Goal: Information Seeking & Learning: Check status

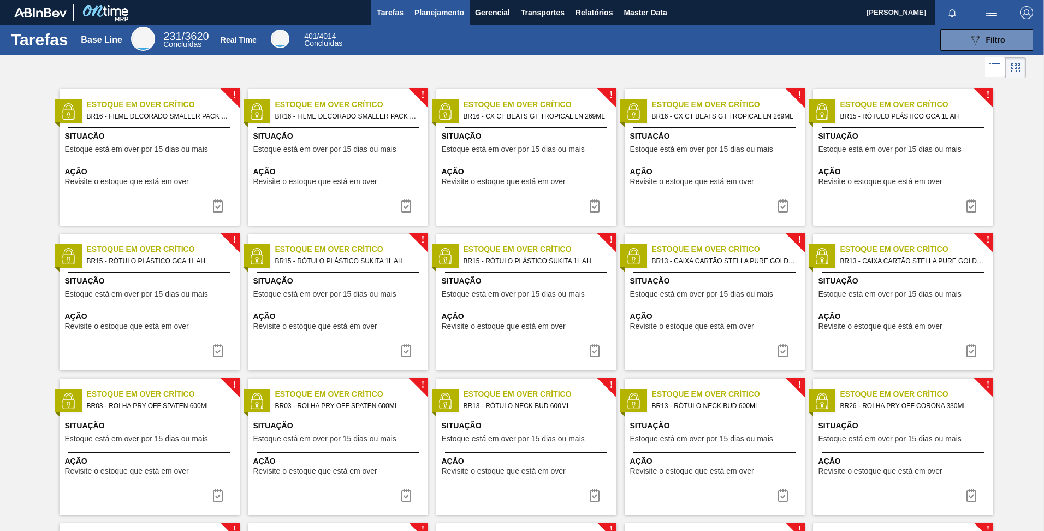
click at [435, 10] on span "Planejamento" at bounding box center [440, 12] width 50 height 13
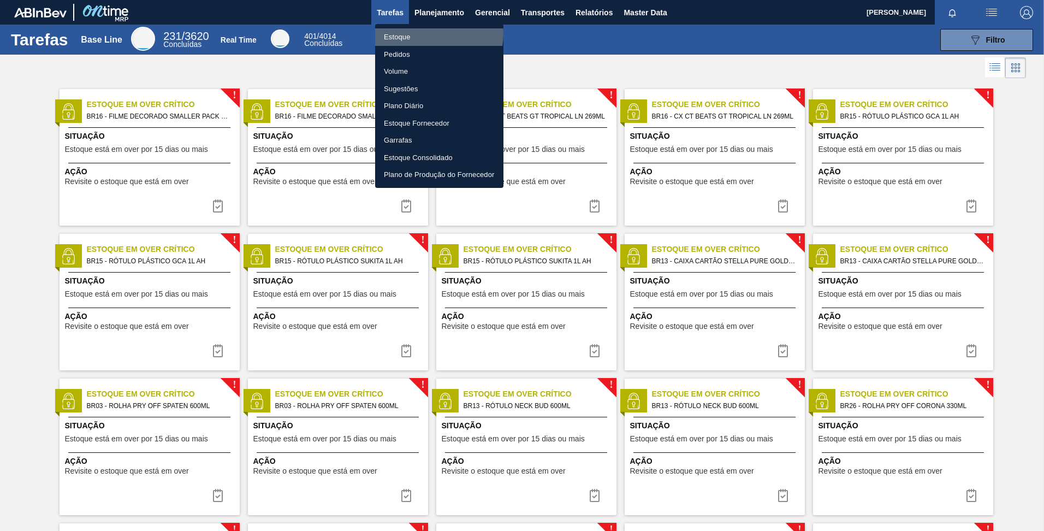
click at [429, 34] on li "Estoque" at bounding box center [439, 36] width 128 height 17
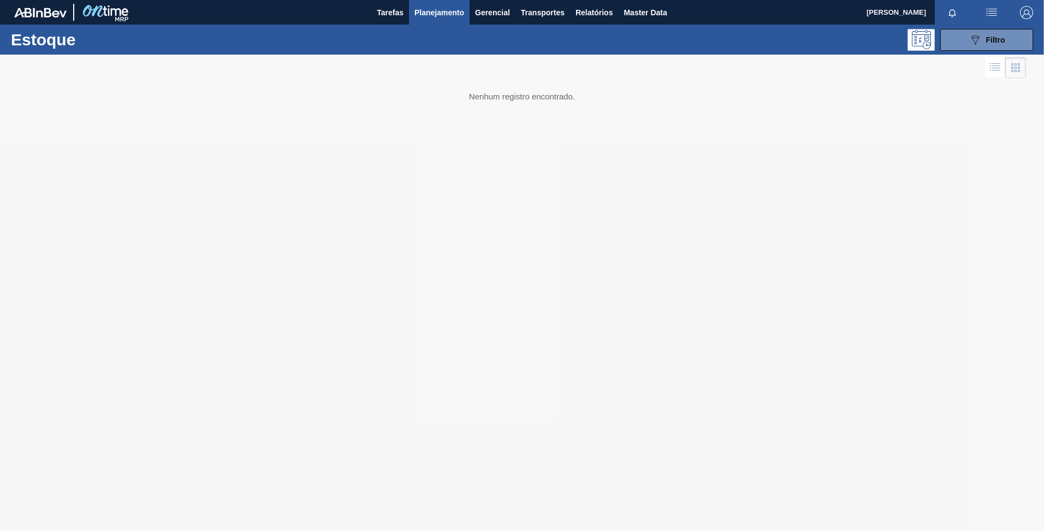
click at [452, 7] on span "Planejamento" at bounding box center [440, 12] width 50 height 13
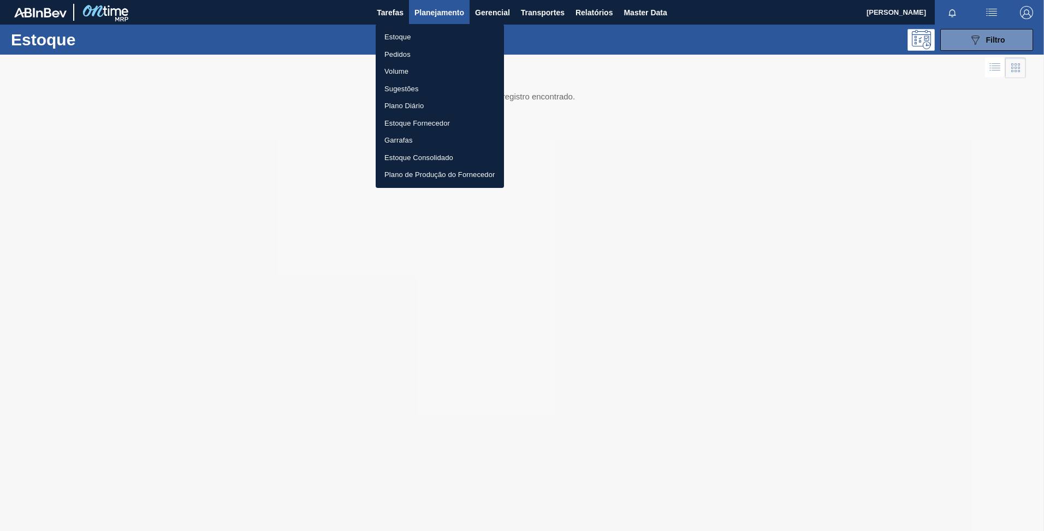
click at [652, 40] on div at bounding box center [522, 265] width 1044 height 531
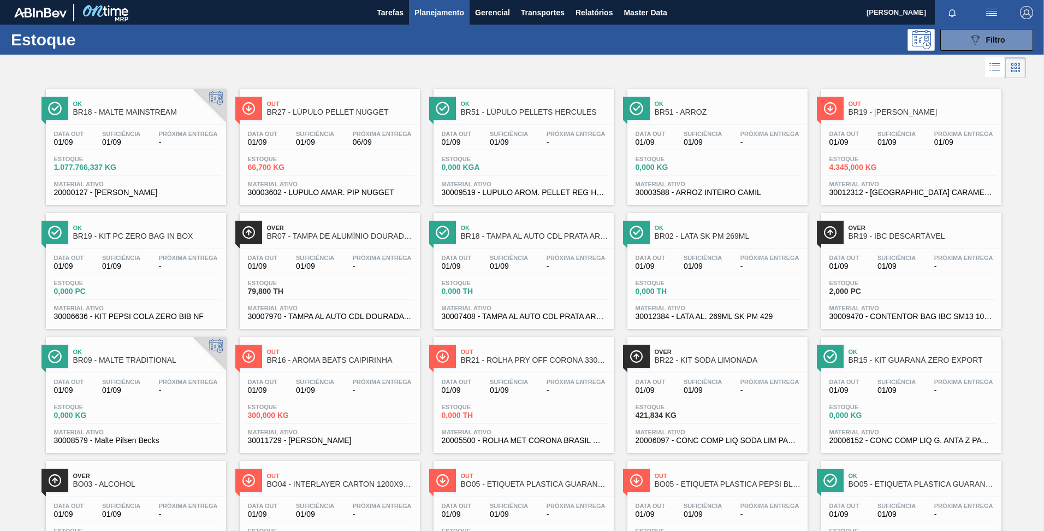
click at [508, 103] on span "Ok" at bounding box center [534, 103] width 147 height 7
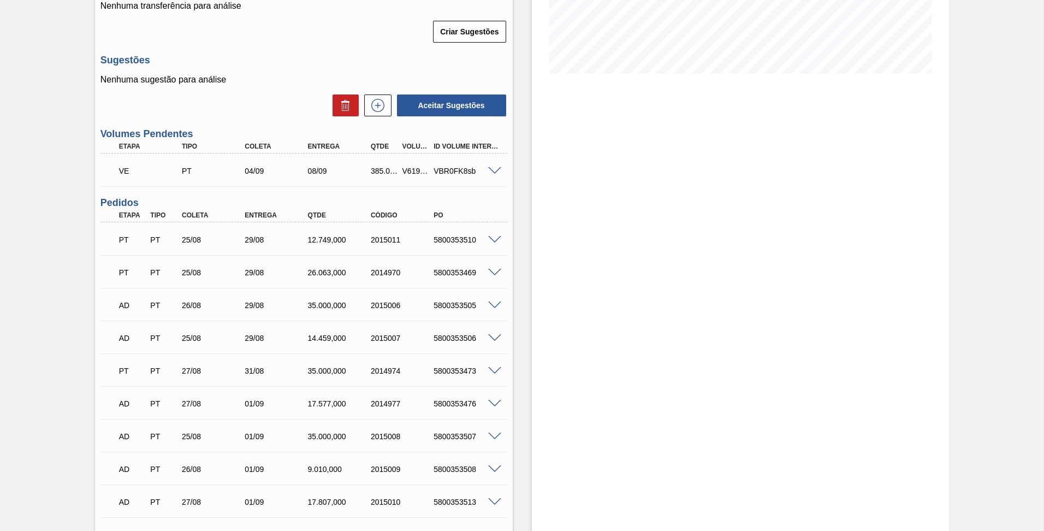
scroll to position [246, 0]
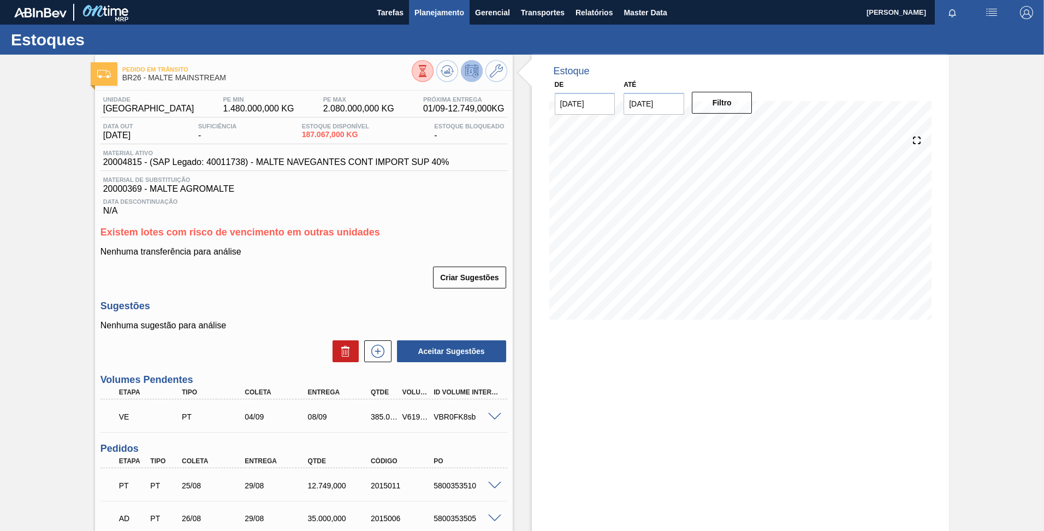
click at [458, 10] on span "Planejamento" at bounding box center [440, 12] width 50 height 13
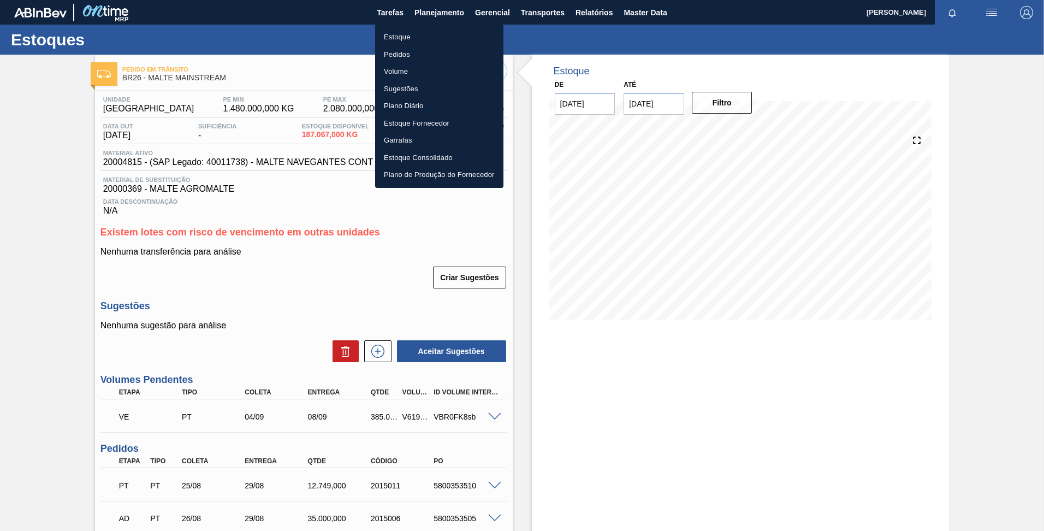
click at [408, 35] on li "Estoque" at bounding box center [439, 36] width 128 height 17
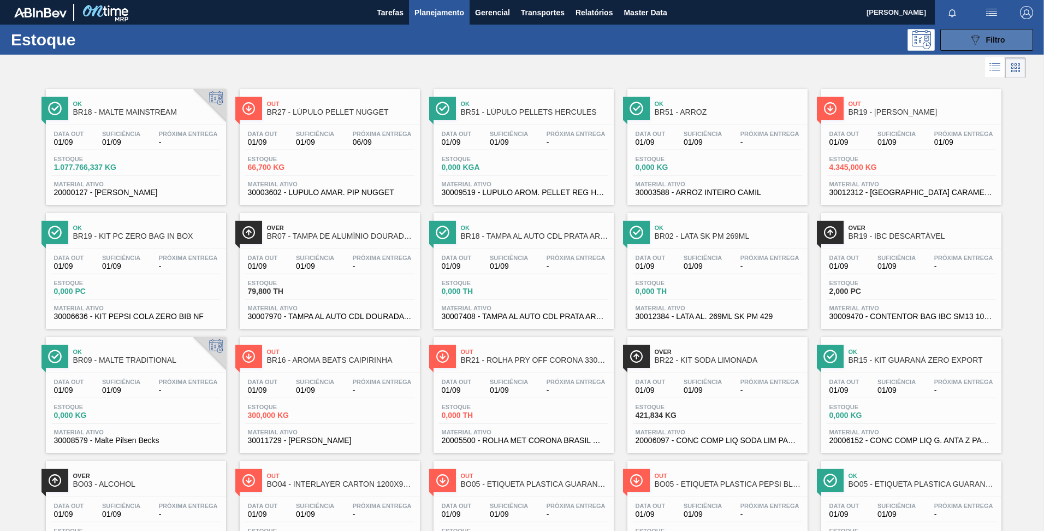
click at [976, 40] on icon at bounding box center [976, 39] width 8 height 9
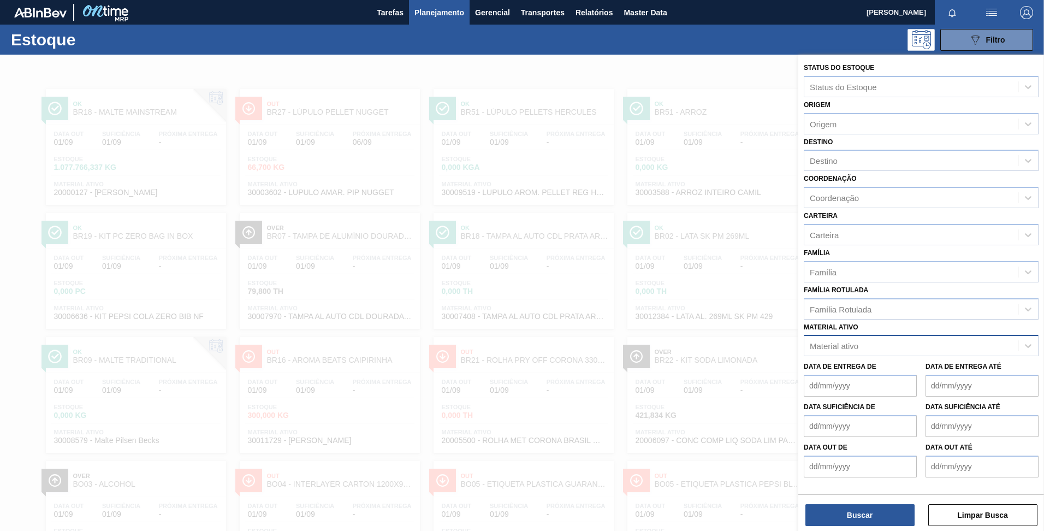
click at [844, 348] on div "Material ativo" at bounding box center [834, 345] width 49 height 9
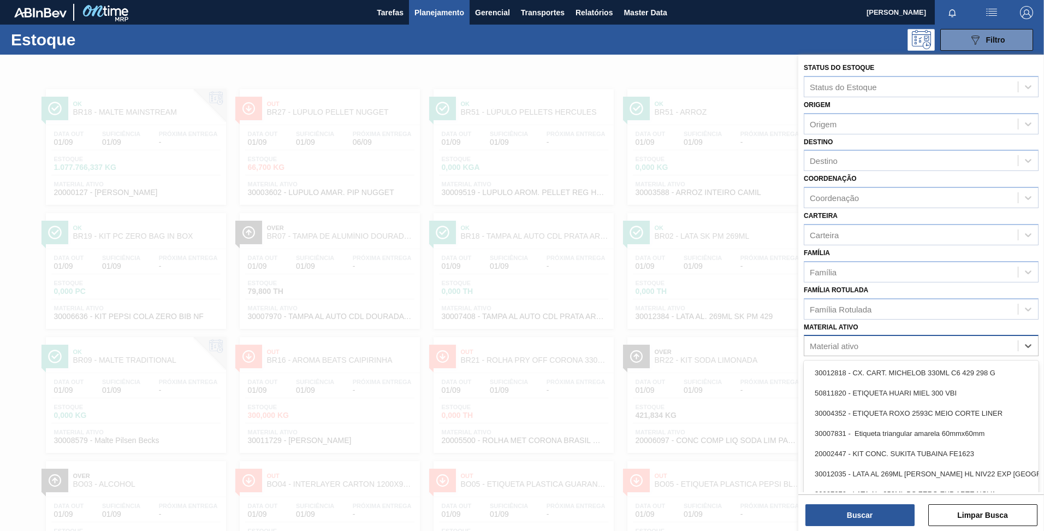
paste ativo "30002293"
type ativo "30002293"
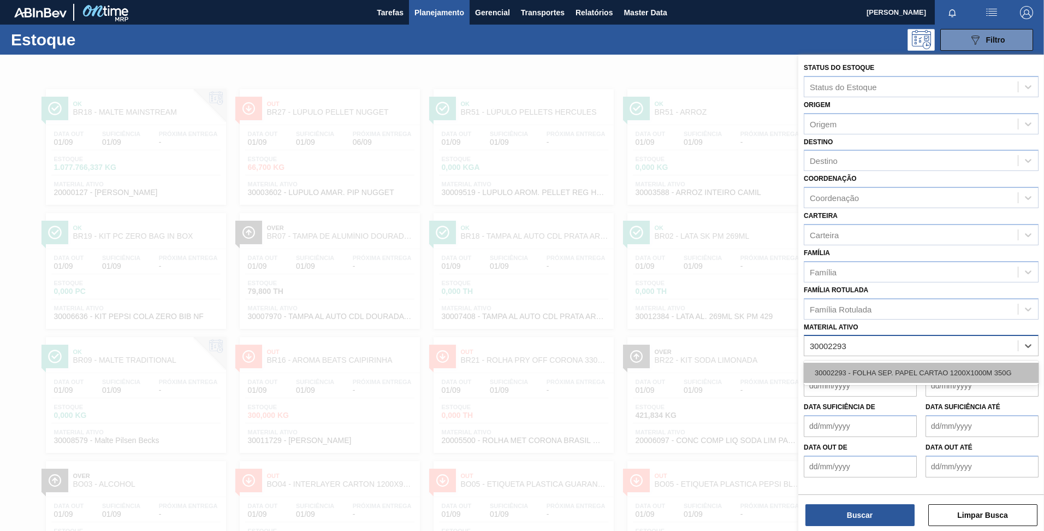
click at [845, 375] on div "30002293 - FOLHA SEP. PAPEL CARTAO 1200X1000M 350G" at bounding box center [921, 373] width 235 height 20
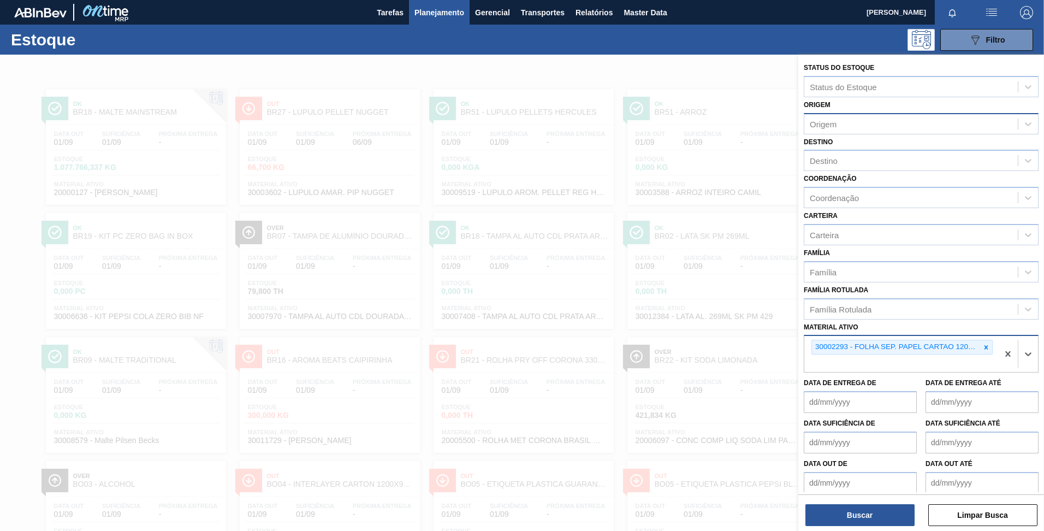
click at [836, 127] on div "Origem" at bounding box center [823, 123] width 27 height 9
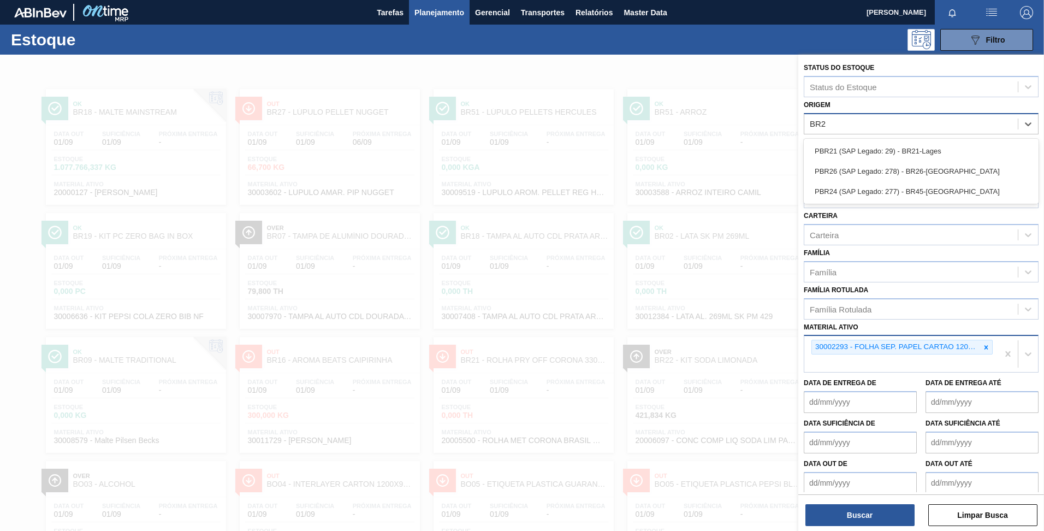
type input "BR24"
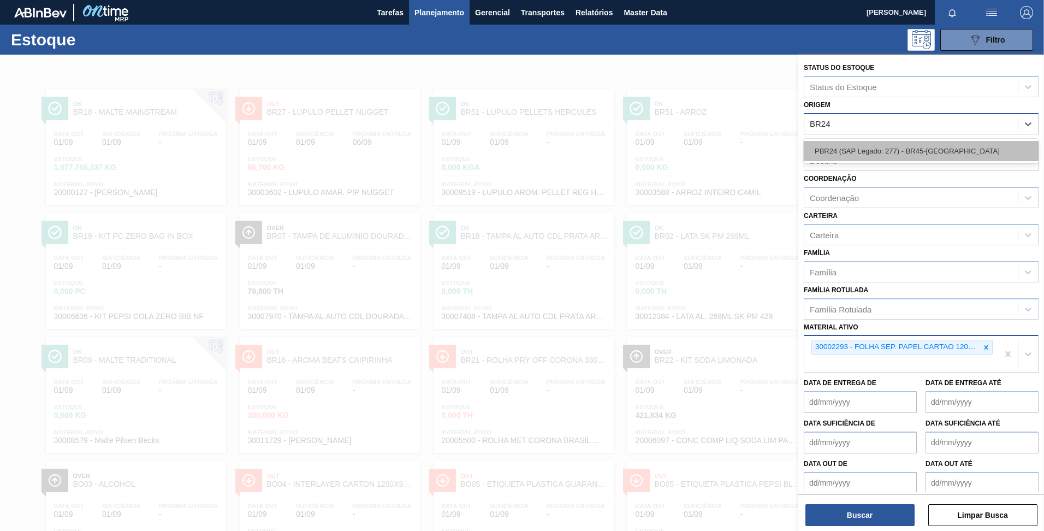
click at [857, 151] on div "PBR24 (SAP Legado: 277) - BR45-[GEOGRAPHIC_DATA]" at bounding box center [921, 151] width 235 height 20
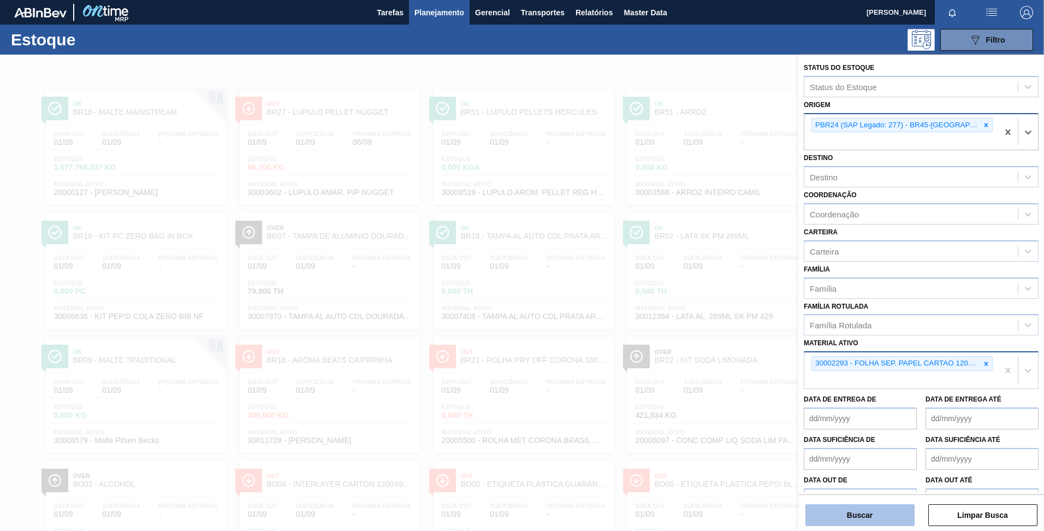
click at [859, 522] on button "Buscar" at bounding box center [860, 515] width 109 height 22
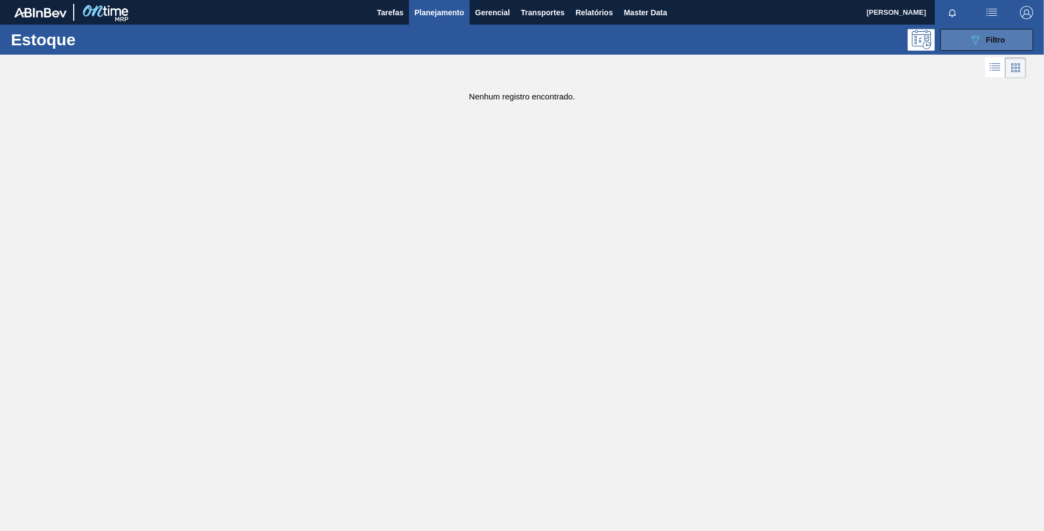
click at [976, 38] on icon at bounding box center [976, 39] width 8 height 9
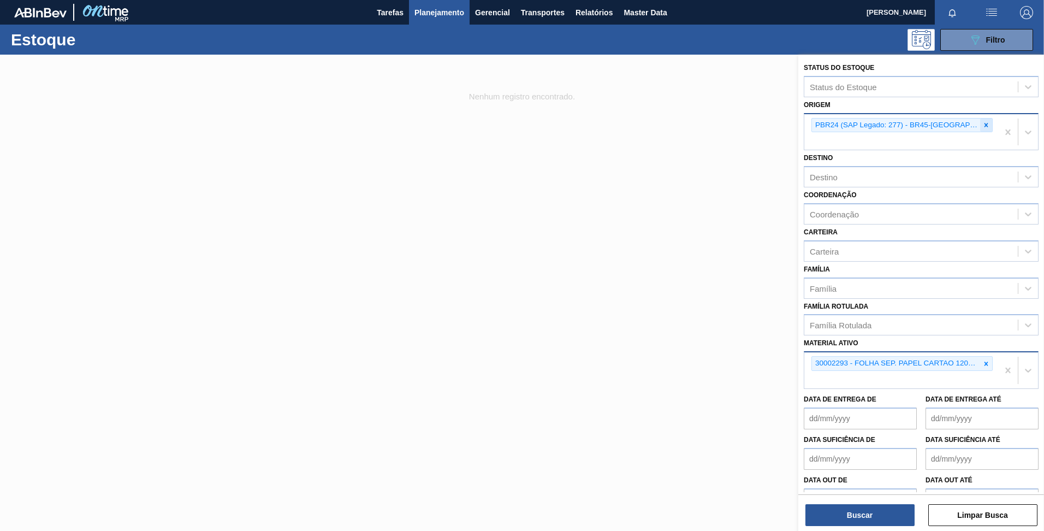
click at [985, 126] on icon at bounding box center [987, 125] width 4 height 4
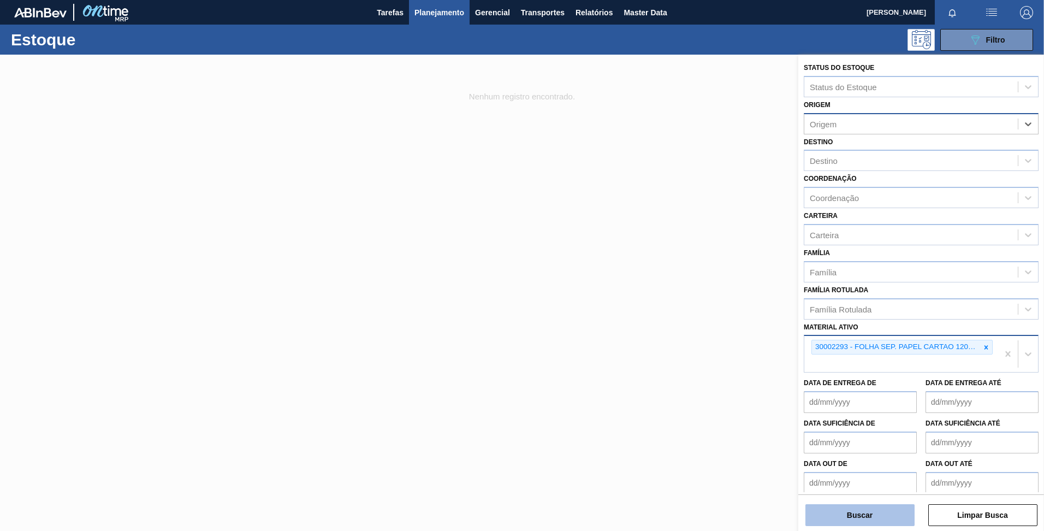
click at [875, 524] on button "Buscar" at bounding box center [860, 515] width 109 height 22
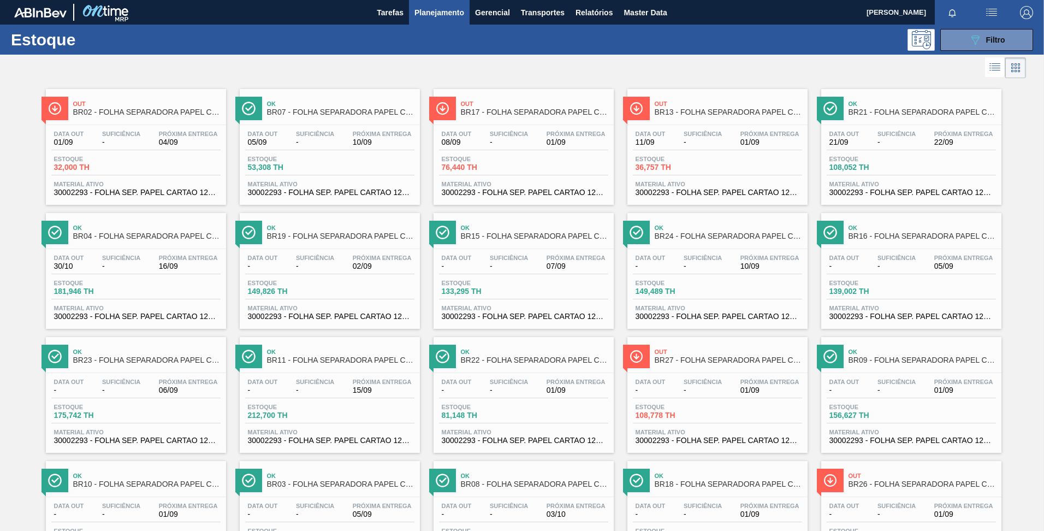
click at [875, 524] on div at bounding box center [522, 320] width 1044 height 531
click at [714, 241] on div "Ok BR24 - FOLHA SEPARADORA PAPEL CARTÃO" at bounding box center [728, 232] width 147 height 25
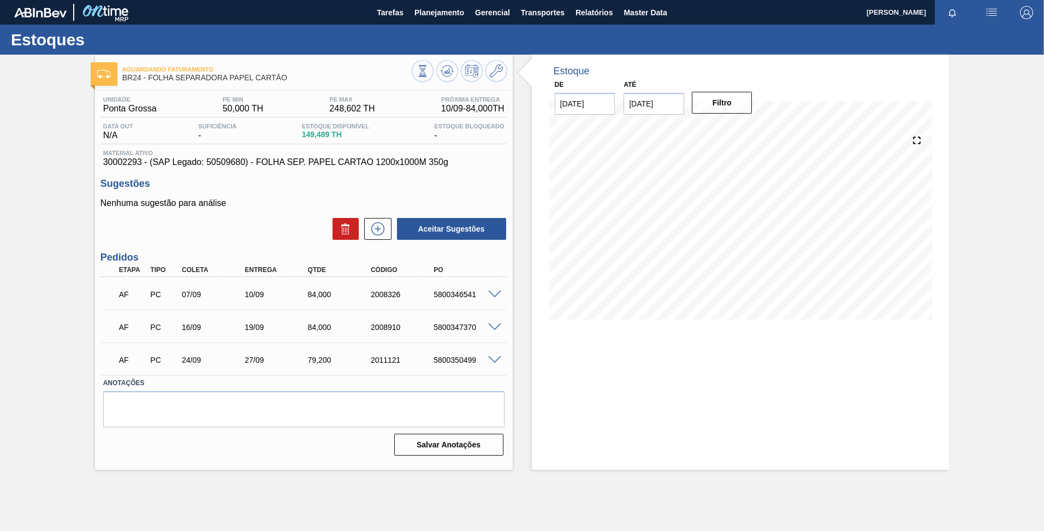
click at [68, 173] on div "Aguardando Faturamento BR24 - FOLHA SEPARADORA PAPEL CARTÃO Unidade Ponta Gross…" at bounding box center [522, 262] width 1044 height 415
